Goal: Task Accomplishment & Management: Complete application form

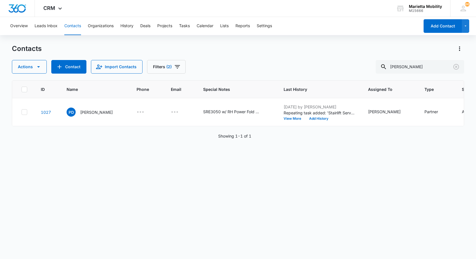
click at [74, 29] on button "Contacts" at bounding box center [72, 26] width 17 height 18
click at [457, 66] on icon "Clear" at bounding box center [457, 67] width 6 height 6
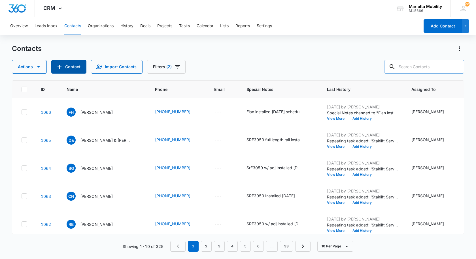
click at [58, 69] on icon "Add Contact" at bounding box center [59, 67] width 7 height 7
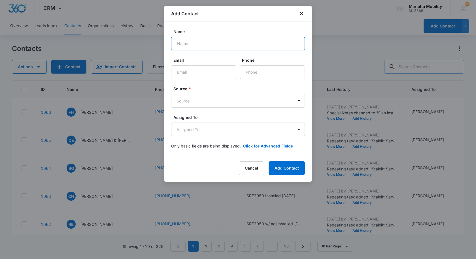
click at [206, 45] on input "Name" at bounding box center [238, 44] width 134 height 14
type input "[PERSON_NAME]"
type input "[PHONE_NUMBER]"
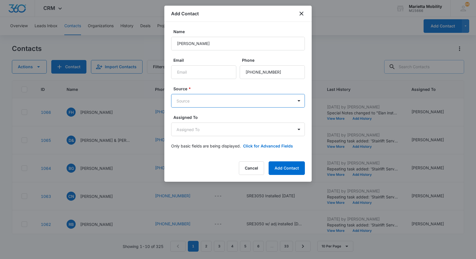
click at [198, 99] on body "CRM Apps Reputation Websites Forms CRM Email Social Shop Scheduling Payments PO…" at bounding box center [238, 129] width 476 height 259
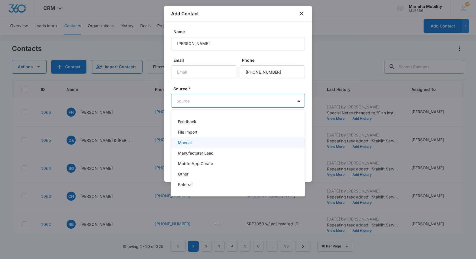
scroll to position [28, 0]
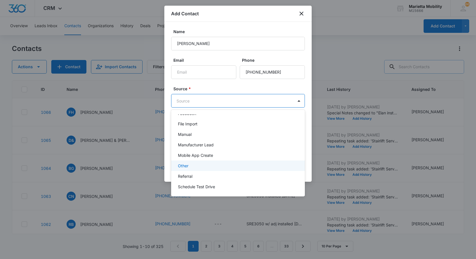
click at [193, 165] on div "Other" at bounding box center [237, 166] width 119 height 6
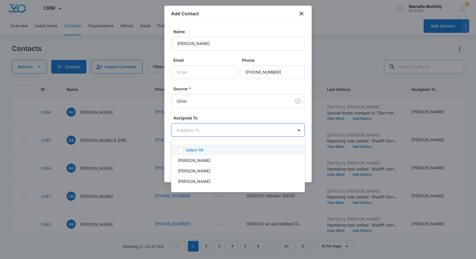
click at [199, 132] on body "CRM Apps Reputation Websites Forms CRM Email Social Shop Scheduling Payments PO…" at bounding box center [238, 129] width 476 height 259
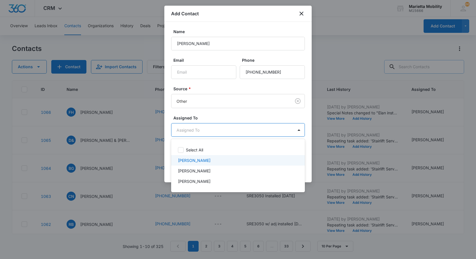
click at [189, 158] on p "[PERSON_NAME]" at bounding box center [194, 161] width 33 height 6
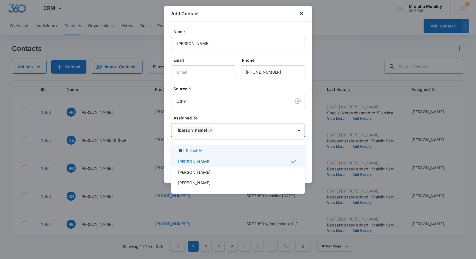
click at [206, 119] on div at bounding box center [238, 129] width 476 height 259
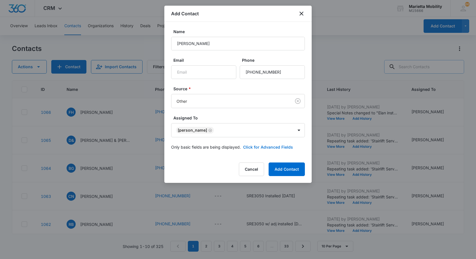
click at [254, 147] on button "Click for Advanced Fields" at bounding box center [268, 147] width 50 height 6
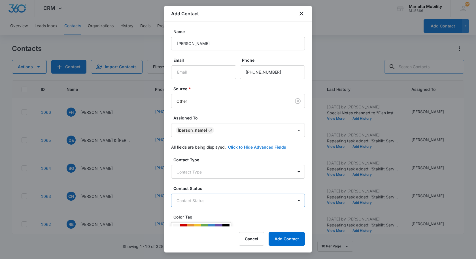
scroll to position [57, 0]
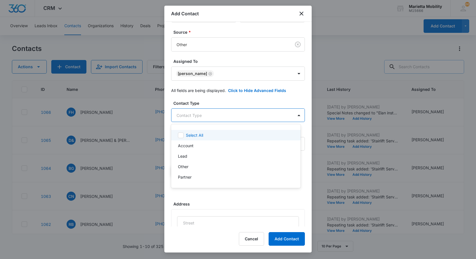
click at [204, 119] on body "CRM Apps Reputation Websites Forms CRM Email Social Shop Scheduling Payments PO…" at bounding box center [238, 129] width 476 height 259
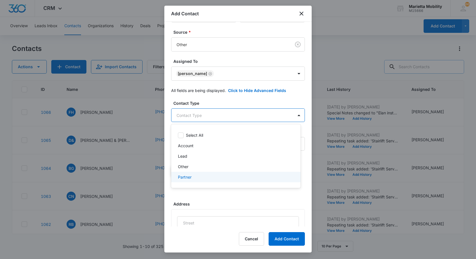
click at [188, 177] on p "Partner" at bounding box center [185, 177] width 14 height 6
click at [212, 104] on div at bounding box center [238, 129] width 476 height 259
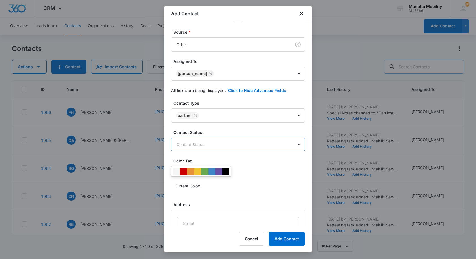
click at [197, 145] on body "CRM Apps Reputation Websites Forms CRM Email Social Shop Scheduling Payments PO…" at bounding box center [238, 129] width 476 height 259
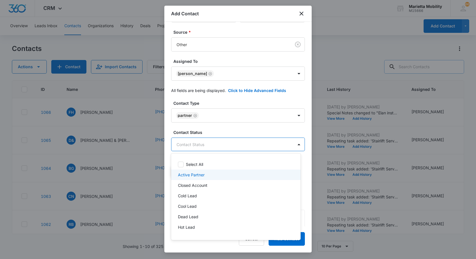
click at [190, 174] on p "Active Partner" at bounding box center [191, 175] width 27 height 6
click at [213, 135] on div at bounding box center [238, 129] width 476 height 259
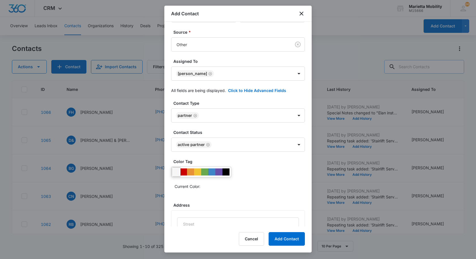
click at [177, 173] on div at bounding box center [176, 172] width 7 height 7
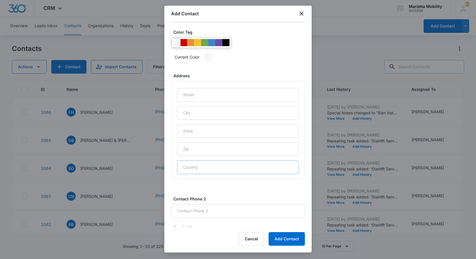
scroll to position [198, 0]
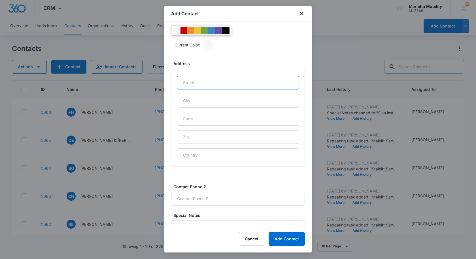
click at [200, 87] on input "text" at bounding box center [238, 83] width 122 height 14
type input "108 Electra Dr"
type input "Marietta"
type input "OH"
type input "45750"
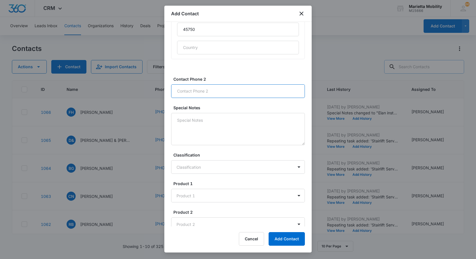
scroll to position [311, 0]
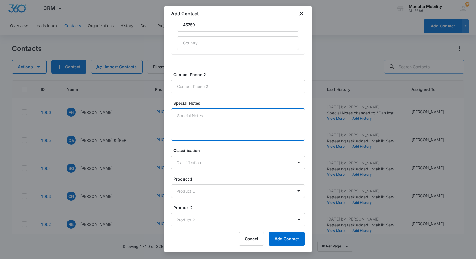
click at [191, 124] on textarea "Special Notes" at bounding box center [238, 125] width 134 height 32
type textarea "SRE3050 Installed [DATE]"
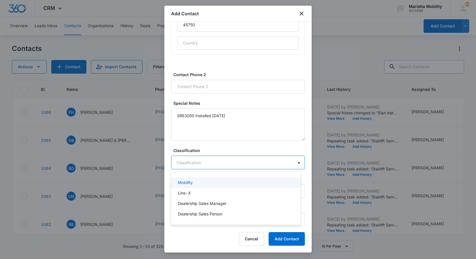
click at [202, 160] on body "CRM Apps Reputation Websites Forms CRM Email Social Shop Scheduling Payments PO…" at bounding box center [238, 129] width 476 height 259
click at [191, 186] on div "Mobility" at bounding box center [236, 183] width 130 height 10
click at [191, 191] on body "CRM Apps Reputation Websites Forms CRM Email Social Shop Scheduling Payments PO…" at bounding box center [238, 129] width 476 height 259
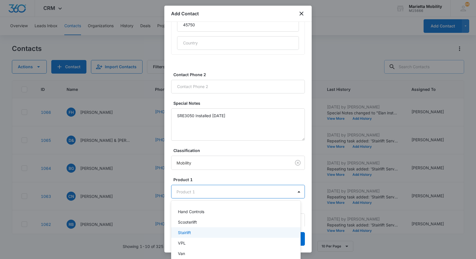
click at [184, 233] on p "Stairlift" at bounding box center [184, 233] width 13 height 6
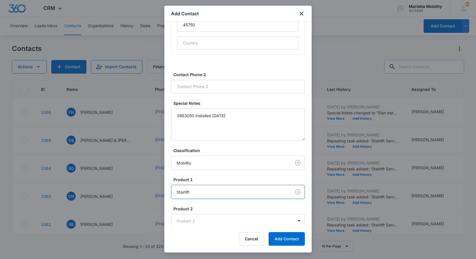
scroll to position [312, 0]
click at [287, 240] on button "Add Contact" at bounding box center [287, 240] width 36 height 14
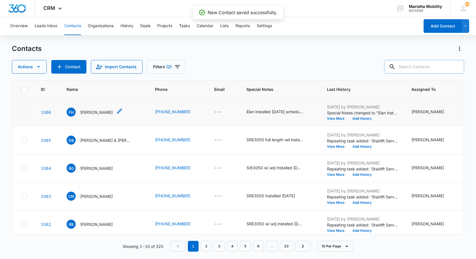
click at [84, 115] on p "[PERSON_NAME]" at bounding box center [96, 112] width 33 height 6
click at [92, 112] on p "[PERSON_NAME]" at bounding box center [96, 112] width 33 height 6
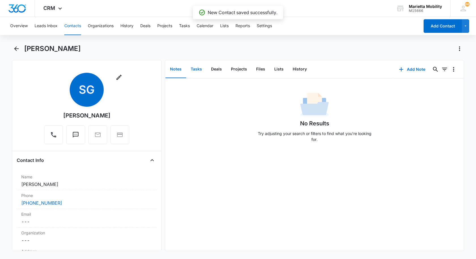
click at [195, 66] on button "Tasks" at bounding box center [196, 70] width 20 height 18
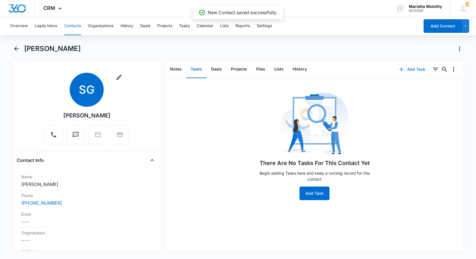
click at [406, 69] on button "Add Task" at bounding box center [412, 70] width 37 height 14
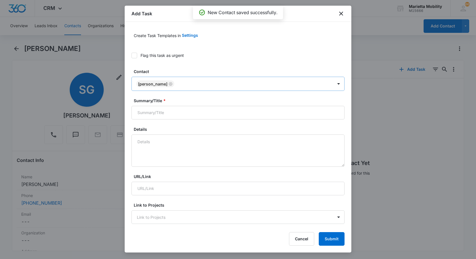
click at [190, 83] on div at bounding box center [254, 84] width 157 height 7
click at [235, 58] on div "Flag this task as urgent" at bounding box center [238, 55] width 213 height 13
click at [166, 112] on input "Summary/Title *" at bounding box center [238, 113] width 213 height 14
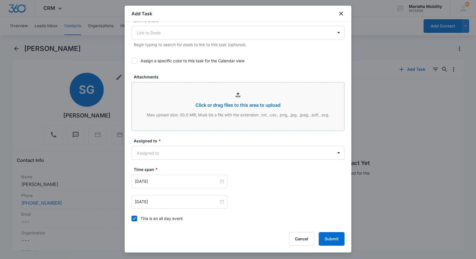
scroll to position [227, 0]
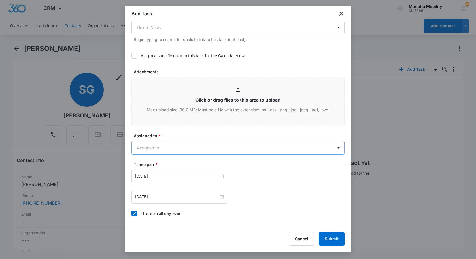
type input "Stairlift Service Due (Marietta/[PERSON_NAME])"
click at [160, 146] on body "CRM Apps Reputation Websites Forms CRM Email Social Shop Scheduling Payments PO…" at bounding box center [238, 129] width 476 height 259
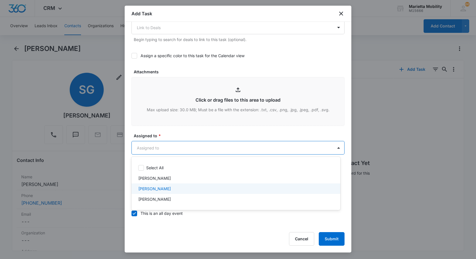
click at [154, 188] on p "[PERSON_NAME]" at bounding box center [154, 189] width 33 height 6
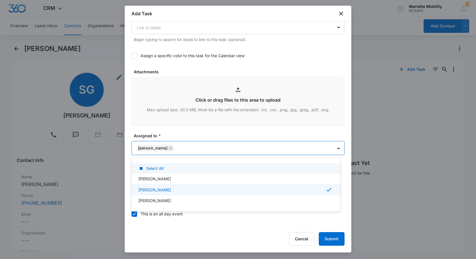
click at [163, 131] on div at bounding box center [238, 129] width 476 height 259
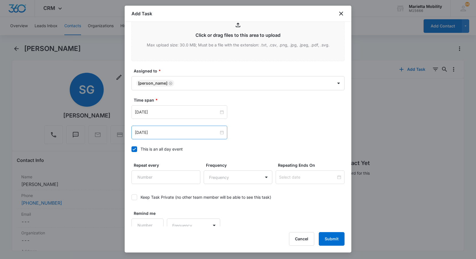
scroll to position [297, 0]
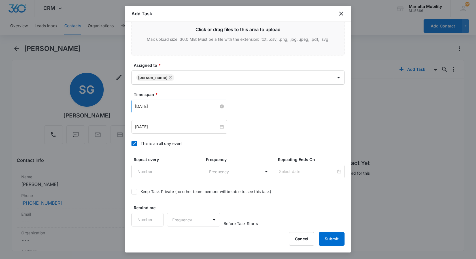
click at [163, 107] on input "[DATE]" at bounding box center [177, 106] width 84 height 6
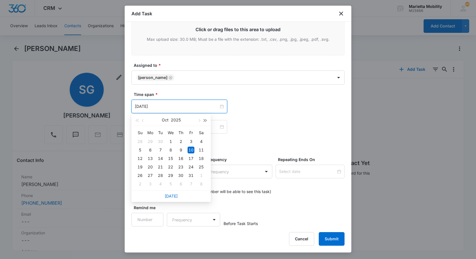
click at [208, 123] on button "button" at bounding box center [205, 120] width 6 height 11
click at [247, 101] on div "[DATE] [DATE] Su Mo Tu We Th Fr Sa 27 28 29 30 1 2 3 4 5 6 7 8 9 10 11 12 13 14…" at bounding box center [238, 107] width 213 height 14
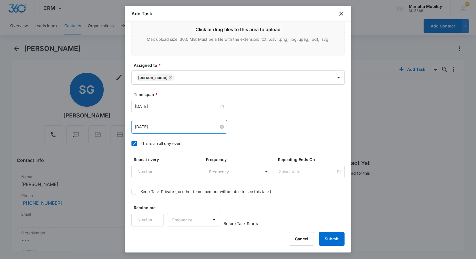
click at [170, 126] on input "[DATE]" at bounding box center [177, 127] width 84 height 6
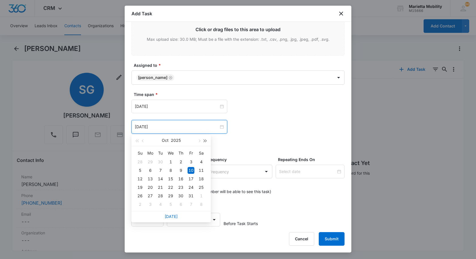
click at [204, 138] on button "button" at bounding box center [205, 140] width 6 height 11
type input "[DATE]"
click at [200, 169] on div "10" at bounding box center [201, 170] width 7 height 7
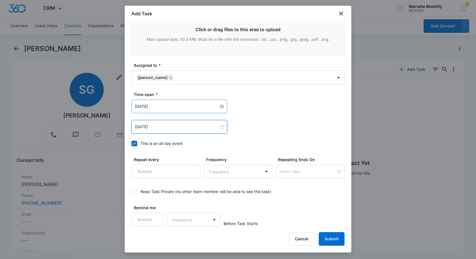
click at [193, 107] on input "[DATE]" at bounding box center [177, 106] width 84 height 6
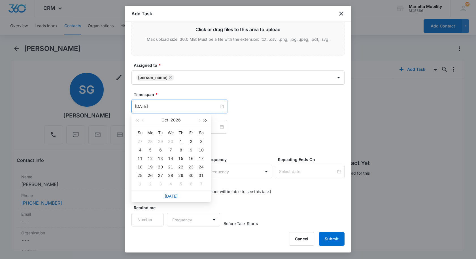
click at [207, 120] on button "button" at bounding box center [205, 120] width 6 height 11
click at [138, 120] on span "button" at bounding box center [137, 120] width 3 height 3
type input "[DATE]"
click at [200, 149] on div "10" at bounding box center [201, 150] width 7 height 7
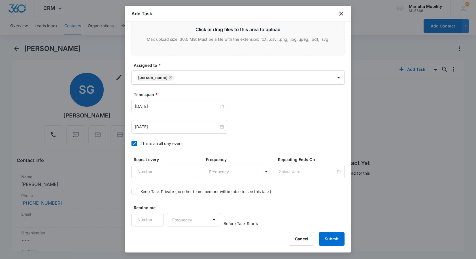
click at [257, 119] on div "[DATE] [DATE] Su Mo Tu We Th Fr Sa 27 28 29 30 1 2 3 4 5 6 7 8 9 10 11 12 13 14…" at bounding box center [238, 117] width 213 height 34
type input "1"
click at [193, 167] on input "1" at bounding box center [166, 172] width 69 height 14
click at [220, 169] on body "CRM Apps Reputation Websites Forms CRM Email Social Shop Scheduling Payments PO…" at bounding box center [238, 129] width 476 height 259
click at [214, 225] on p "Year" at bounding box center [213, 223] width 9 height 6
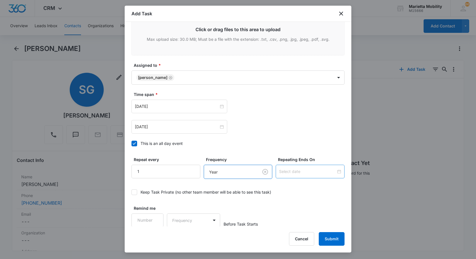
click at [291, 175] on div at bounding box center [310, 172] width 69 height 14
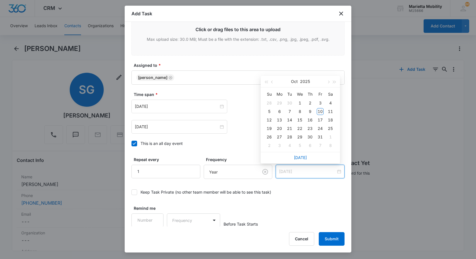
type input "[DATE]"
click at [335, 83] on span "button" at bounding box center [334, 82] width 3 height 3
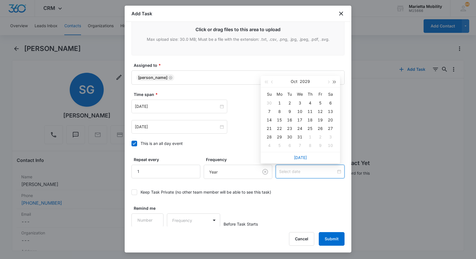
click at [335, 83] on span "button" at bounding box center [334, 82] width 3 height 3
click at [334, 83] on span "button" at bounding box center [334, 82] width 3 height 3
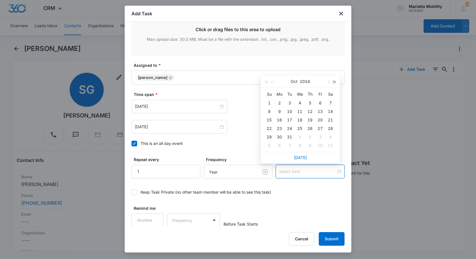
click at [334, 83] on span "button" at bounding box center [334, 82] width 3 height 3
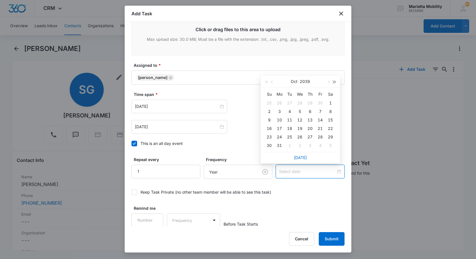
click at [334, 83] on span "button" at bounding box center [334, 82] width 3 height 3
type input "[DATE]"
click at [309, 110] on div "10" at bounding box center [310, 111] width 7 height 7
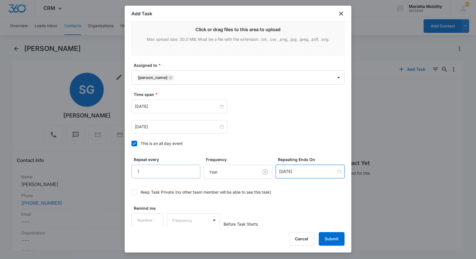
scroll to position [298, 0]
type input "1"
click at [154, 216] on input "1" at bounding box center [148, 220] width 32 height 14
click at [180, 221] on body "CRM Apps Reputation Websites Forms CRM Email Social Shop Scheduling Payments PO…" at bounding box center [238, 129] width 476 height 259
click at [181, 237] on p "Days" at bounding box center [177, 240] width 9 height 6
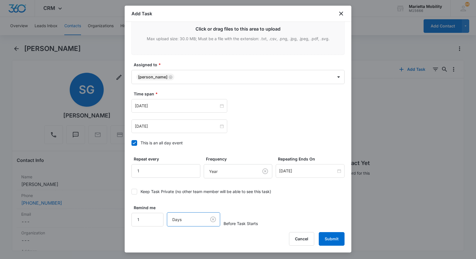
click at [319, 236] on div "Cancel Submit" at bounding box center [317, 240] width 56 height 14
click at [327, 237] on button "Submit" at bounding box center [332, 240] width 26 height 14
